Goal: Information Seeking & Learning: Learn about a topic

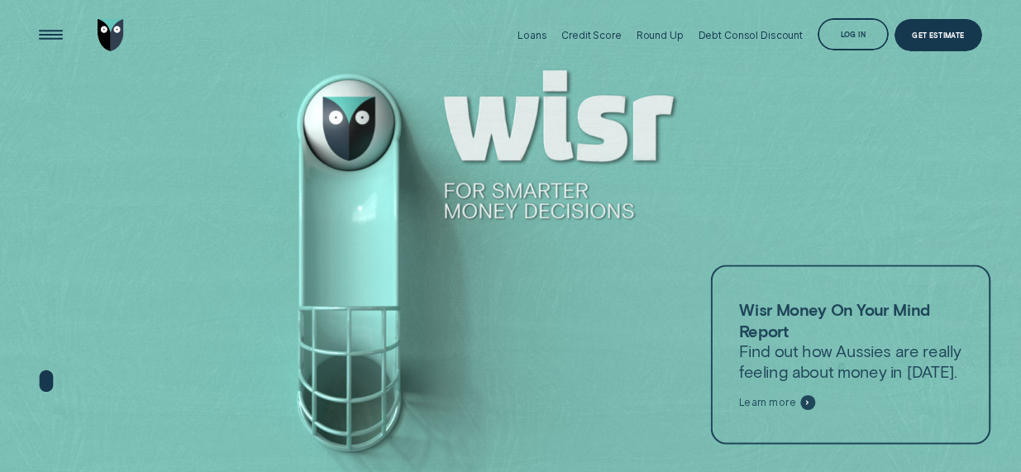
click at [531, 39] on div "Loans" at bounding box center [531, 35] width 29 height 12
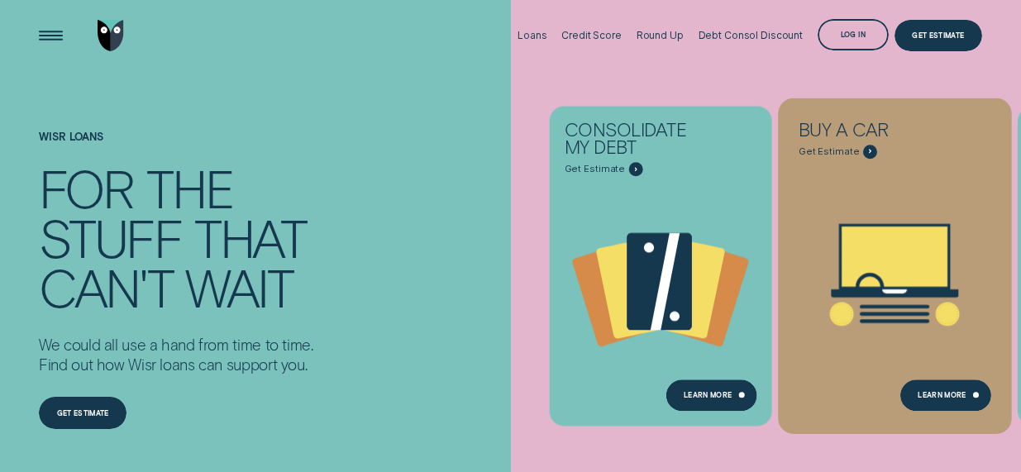
click at [863, 154] on div "Buy a car - Learn more" at bounding box center [870, 152] width 14 height 14
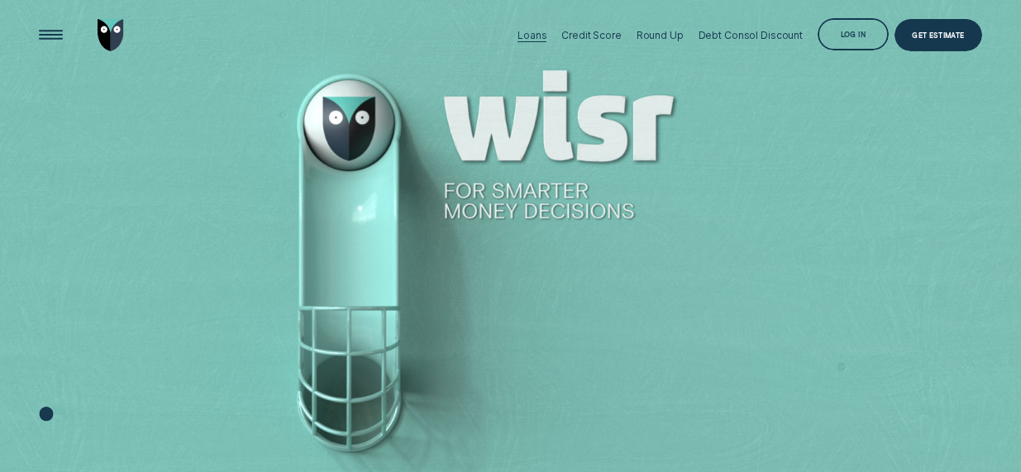
click at [544, 38] on div "Loans" at bounding box center [531, 35] width 29 height 12
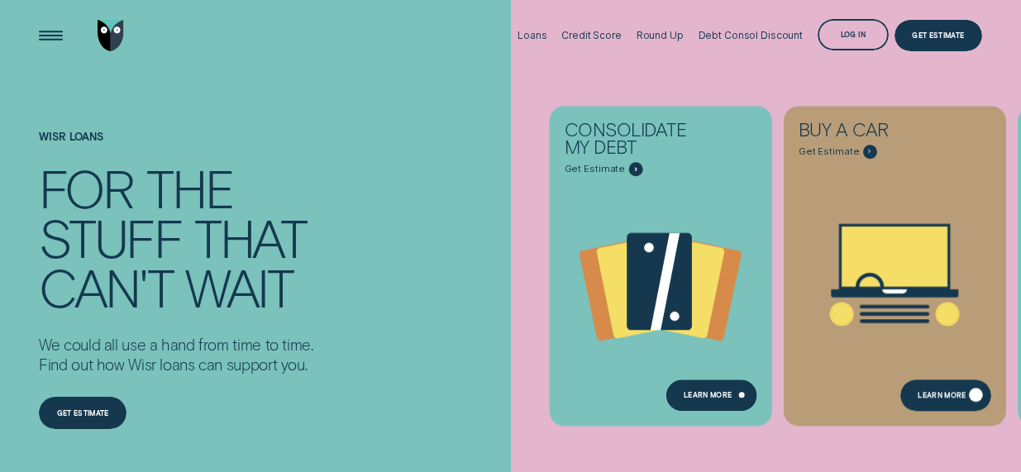
click at [927, 388] on div "Learn More" at bounding box center [945, 395] width 91 height 32
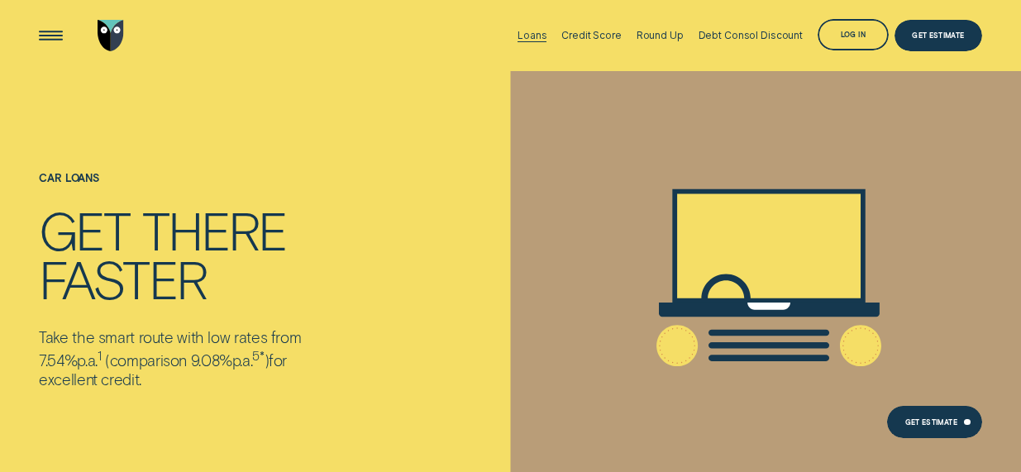
click at [543, 26] on div "Loans" at bounding box center [531, 35] width 29 height 71
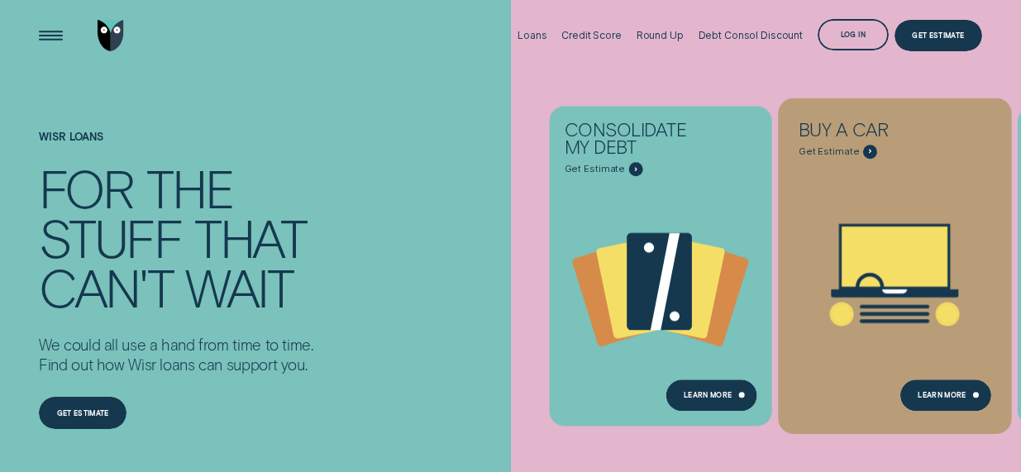
click at [857, 142] on div "Buy a car" at bounding box center [869, 133] width 142 height 23
